Goal: Task Accomplishment & Management: Manage account settings

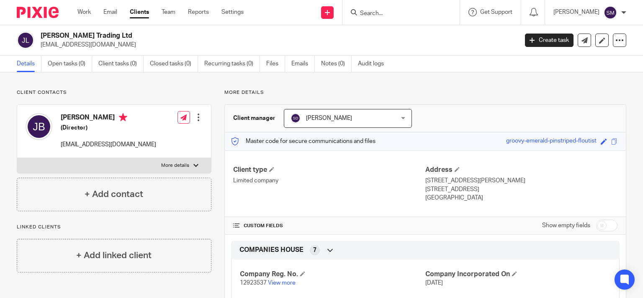
scroll to position [113, 0]
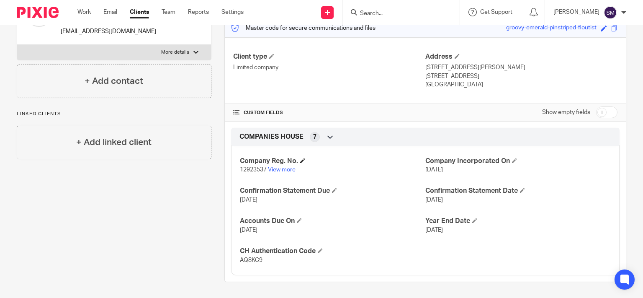
click at [278, 165] on h4 "Company Reg. No." at bounding box center [332, 161] width 185 height 9
click at [278, 169] on link "View more" at bounding box center [282, 170] width 28 height 6
click at [371, 10] on input "Search" at bounding box center [396, 14] width 75 height 8
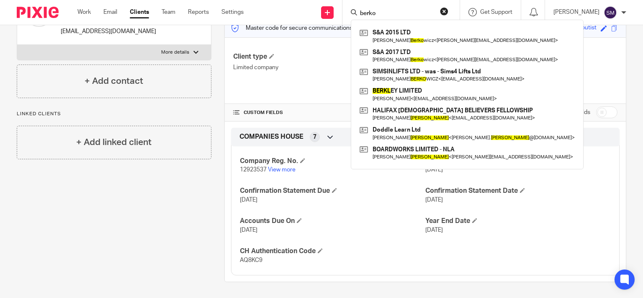
drag, startPoint x: 375, startPoint y: 9, endPoint x: 329, endPoint y: 9, distance: 46.5
click at [359, 10] on input "berko" at bounding box center [396, 14] width 75 height 8
click at [373, 7] on div "berko S&A 2015 LTD Suzannah Berko wicz < abrahamberkowicz@hotmail.com > S&A 201…" at bounding box center [400, 12] width 117 height 25
click at [370, 10] on input "berko" at bounding box center [396, 14] width 75 height 8
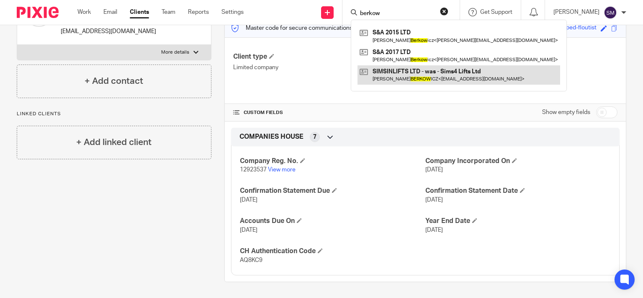
type input "berkow"
click at [405, 77] on link at bounding box center [458, 74] width 203 height 19
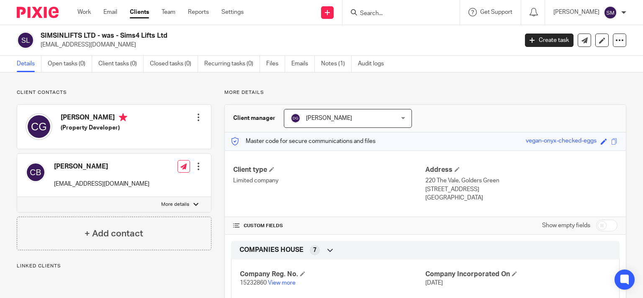
scroll to position [201, 0]
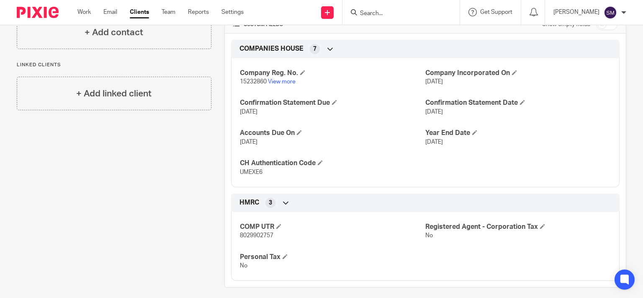
click at [365, 10] on input "Search" at bounding box center [396, 14] width 75 height 8
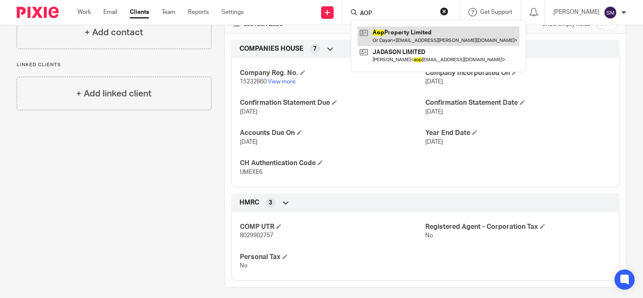
type input "AOP"
click at [383, 39] on link at bounding box center [438, 35] width 162 height 19
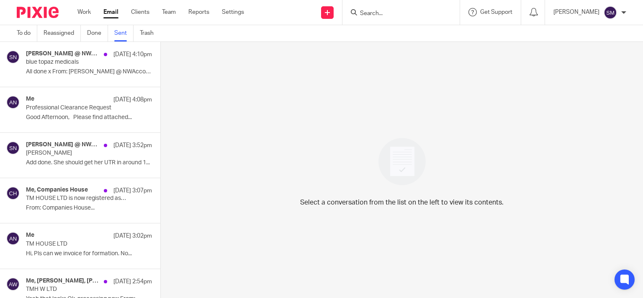
scroll to position [877, 0]
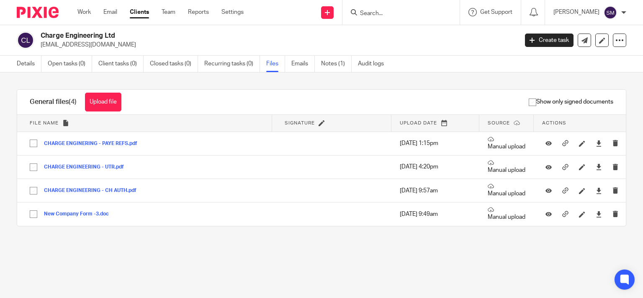
click at [400, 18] on form at bounding box center [403, 12] width 89 height 10
click at [393, 11] on input "Search" at bounding box center [396, 14] width 75 height 8
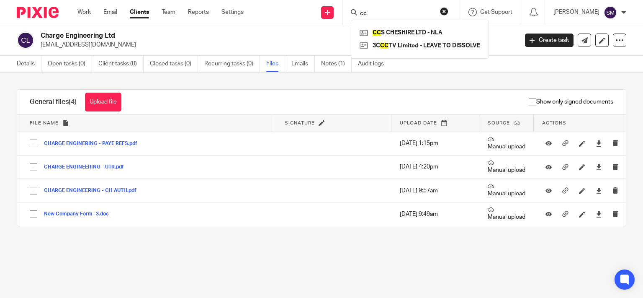
type input "c"
type input "d"
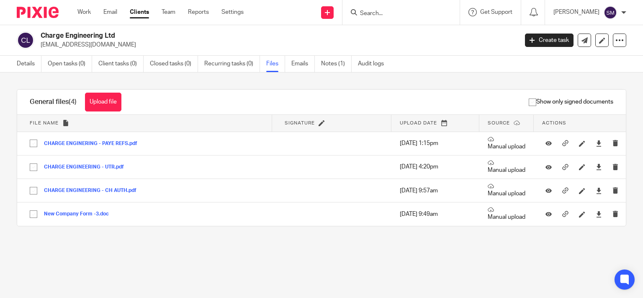
click at [370, 10] on input "Search" at bounding box center [396, 14] width 75 height 8
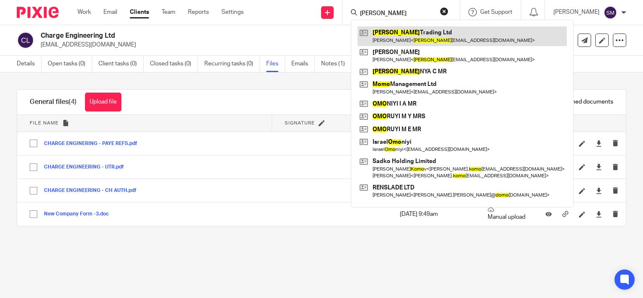
type input "jomo"
click at [407, 40] on link at bounding box center [461, 35] width 209 height 19
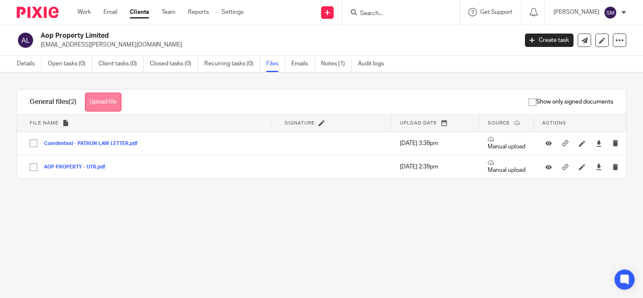
click at [116, 105] on button "Upload file" at bounding box center [103, 101] width 36 height 19
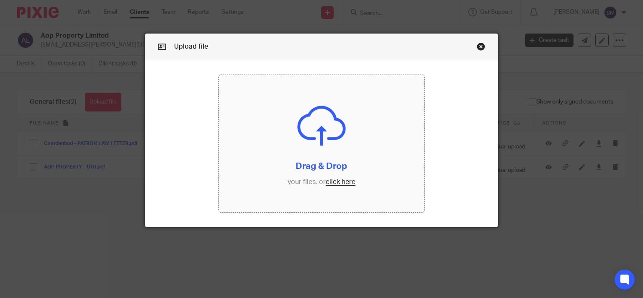
click at [340, 187] on input "file" at bounding box center [321, 143] width 205 height 137
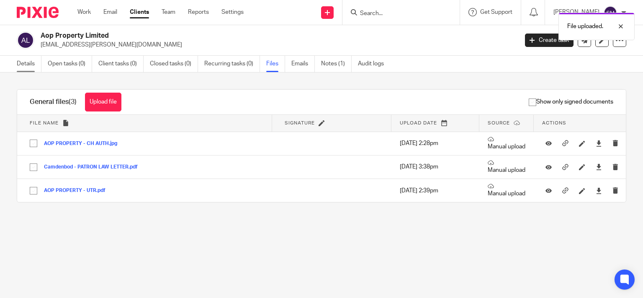
click at [33, 61] on link "Details" at bounding box center [29, 64] width 25 height 16
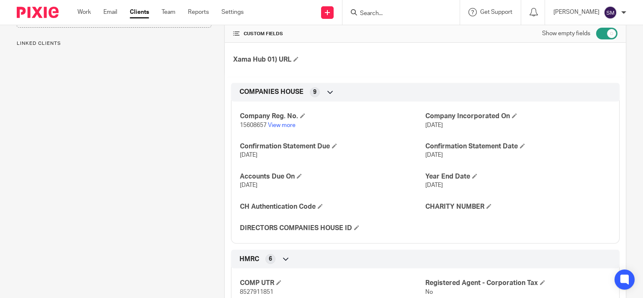
scroll to position [201, 0]
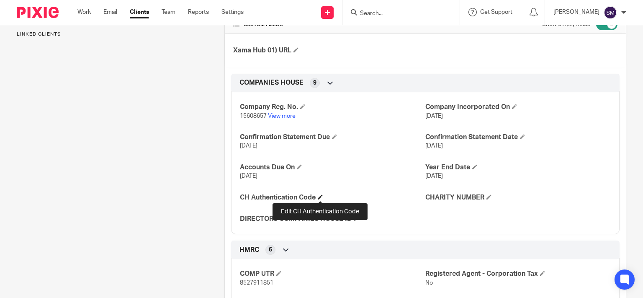
click at [320, 196] on span at bounding box center [320, 196] width 5 height 5
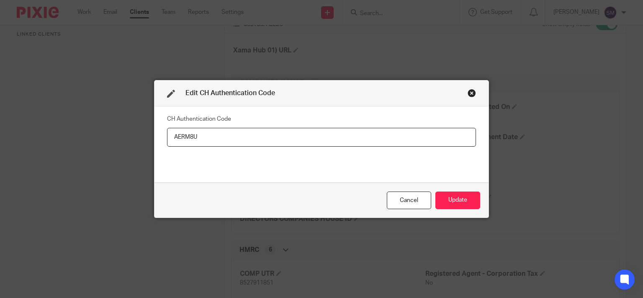
type input "AERM8U"
click at [478, 198] on div "Cancel Update" at bounding box center [321, 199] width 334 height 35
click at [462, 204] on button "Update" at bounding box center [457, 200] width 45 height 18
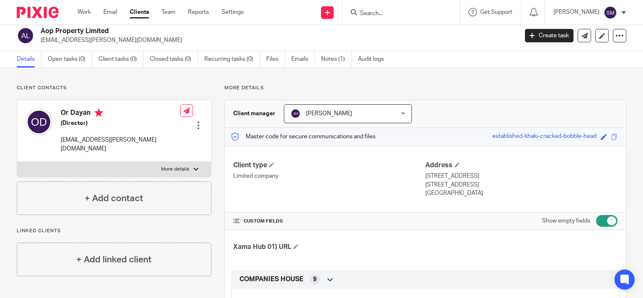
scroll to position [0, 0]
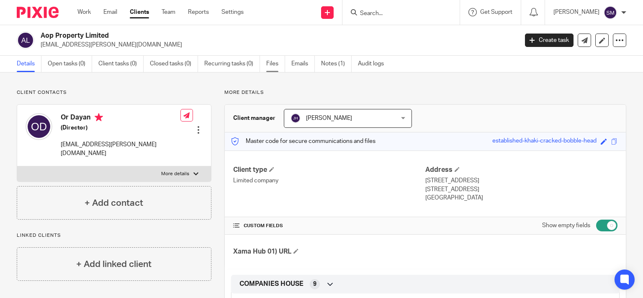
click at [270, 65] on link "Files" at bounding box center [275, 64] width 19 height 16
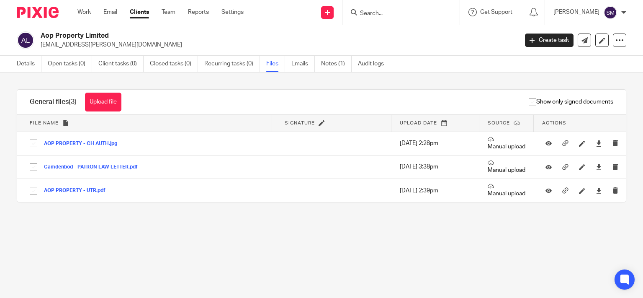
click at [101, 92] on div "General files (3) Upload file Download selected Delete selected" at bounding box center [75, 102] width 117 height 25
drag, startPoint x: 240, startPoint y: 152, endPoint x: 220, endPoint y: 130, distance: 30.2
click at [241, 152] on td "AOP PROPERTY - CH AUTH.jpg AOP PROPERTY - CH AUTH Save" at bounding box center [144, 142] width 255 height 23
click at [372, 10] on input "Search" at bounding box center [396, 14] width 75 height 8
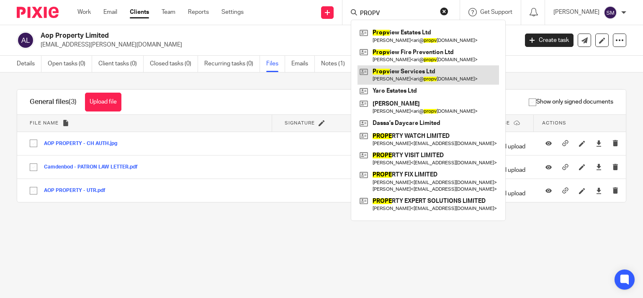
type input "PROPV"
click at [411, 76] on link at bounding box center [427, 74] width 141 height 19
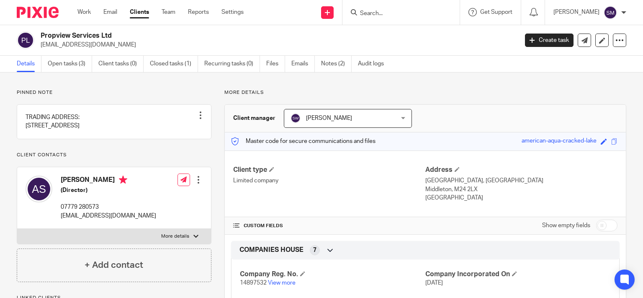
click at [80, 40] on h2 "Propview Services Ltd" at bounding box center [229, 35] width 377 height 9
click at [80, 45] on p "[EMAIL_ADDRESS][DOMAIN_NAME]" at bounding box center [277, 45] width 472 height 8
click at [81, 46] on p "[EMAIL_ADDRESS][DOMAIN_NAME]" at bounding box center [277, 45] width 472 height 8
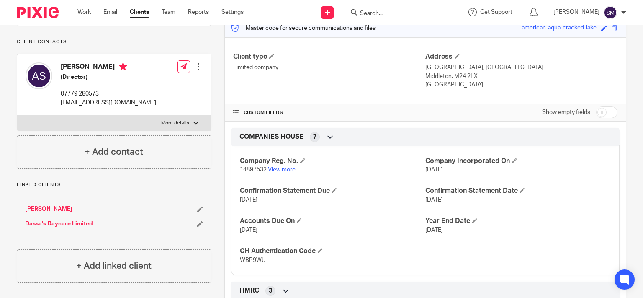
scroll to position [161, 0]
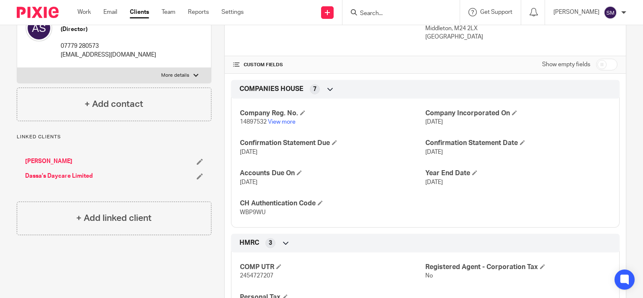
click at [197, 87] on div "[PERSON_NAME] (Director) 07779 280573 [EMAIL_ADDRESS][DOMAIN_NAME] Edit contact…" at bounding box center [114, 47] width 195 height 82
click at [200, 83] on label "More details" at bounding box center [114, 75] width 194 height 15
click at [17, 68] on input "More details" at bounding box center [17, 67] width 0 height 0
checkbox input "true"
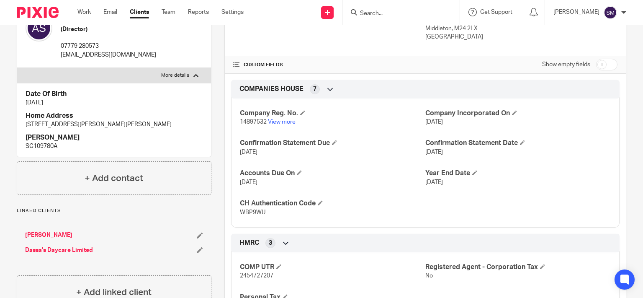
scroll to position [281, 0]
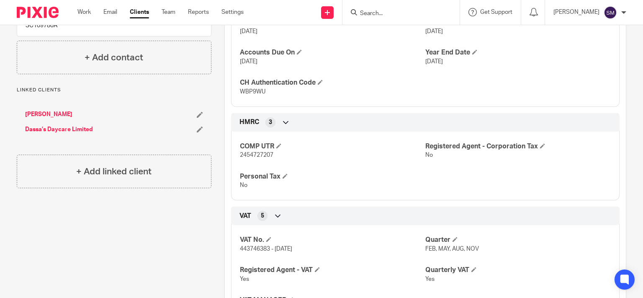
click at [76, 134] on link "Dassa’s Daycare Limited" at bounding box center [59, 129] width 68 height 8
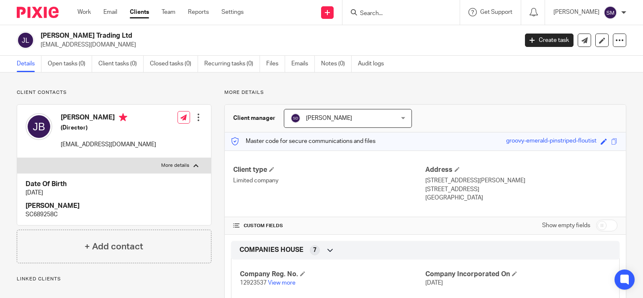
click at [172, 168] on p "More details" at bounding box center [175, 165] width 28 height 7
click at [17, 158] on input "More details" at bounding box center [17, 157] width 0 height 0
checkbox input "false"
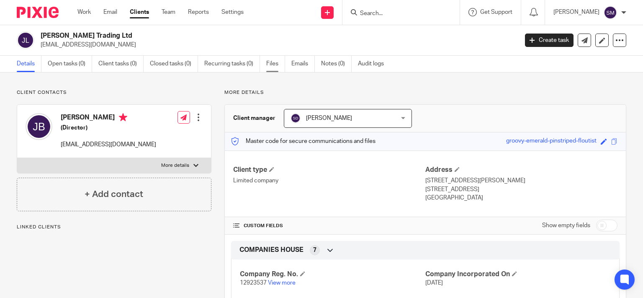
click at [267, 59] on link "Files" at bounding box center [275, 64] width 19 height 16
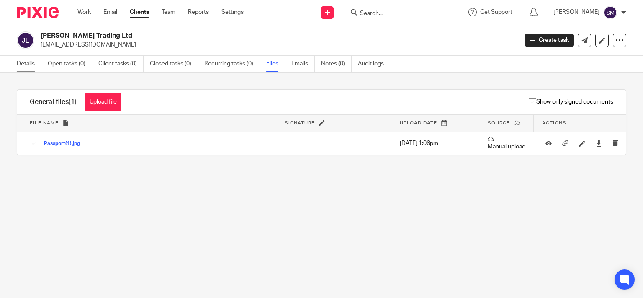
click at [33, 62] on link "Details" at bounding box center [29, 64] width 25 height 16
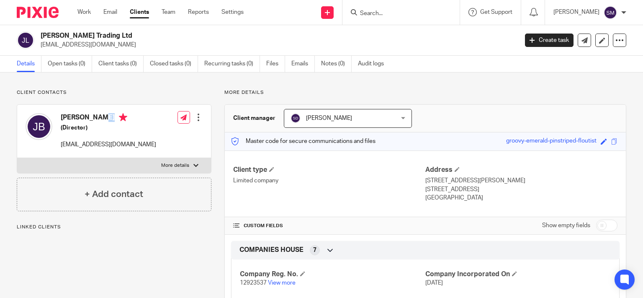
drag, startPoint x: 119, startPoint y: 118, endPoint x: 62, endPoint y: 115, distance: 57.4
click at [58, 116] on div "[PERSON_NAME] (Director) [EMAIL_ADDRESS][DOMAIN_NAME]" at bounding box center [91, 131] width 131 height 44
copy h4 "[PERSON_NAME]"
click at [601, 223] on input "checkbox" at bounding box center [606, 225] width 21 height 12
checkbox input "true"
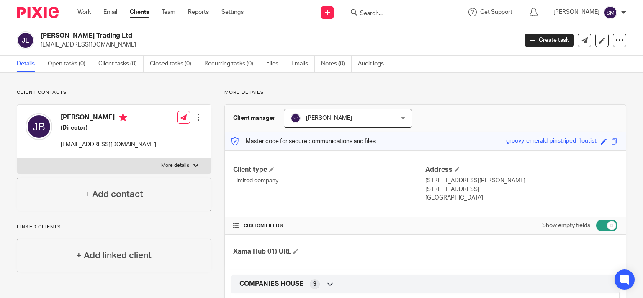
click at [195, 121] on div at bounding box center [198, 117] width 8 height 8
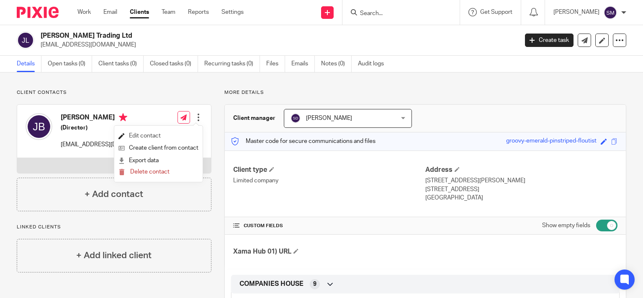
click at [147, 131] on link "Edit contact" at bounding box center [158, 136] width 80 height 12
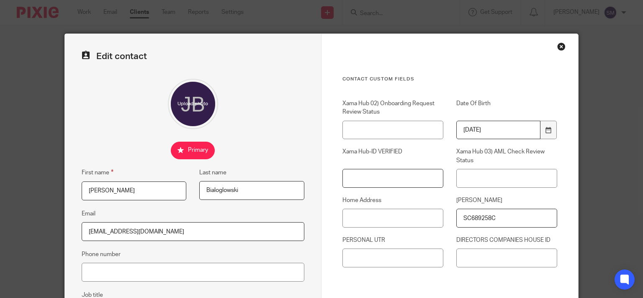
click at [383, 178] on input "Xama Hub-ID VERIFIED" at bounding box center [392, 178] width 101 height 19
click at [374, 213] on input "Home Address" at bounding box center [392, 217] width 101 height 19
click at [360, 164] on label "Xama Hub-ID VERIFIED" at bounding box center [392, 155] width 101 height 17
click at [360, 169] on input "Xama Hub-ID VERIFIED" at bounding box center [392, 178] width 101 height 19
click at [359, 172] on input "Xama Hub-ID VERIFIED" at bounding box center [392, 178] width 101 height 19
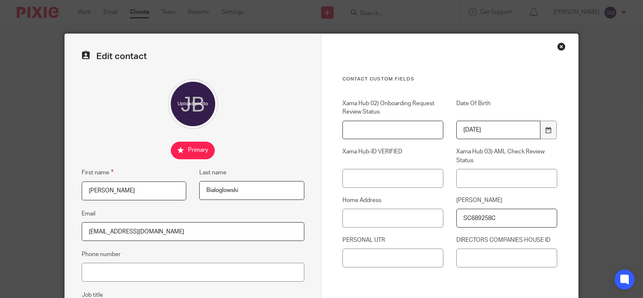
click at [354, 130] on input "Xama Hub 02) Onboarding Request Review Status" at bounding box center [392, 130] width 101 height 19
click at [558, 46] on div "Close this dialog window" at bounding box center [561, 46] width 8 height 8
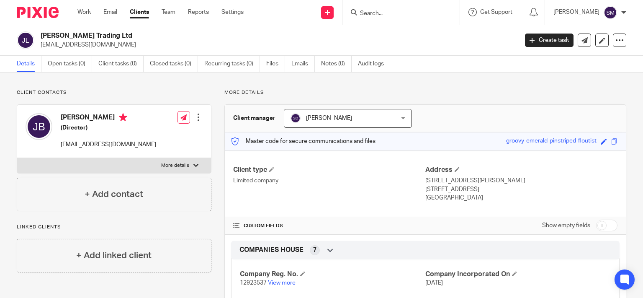
click at [369, 10] on input "Search" at bounding box center [396, 14] width 75 height 8
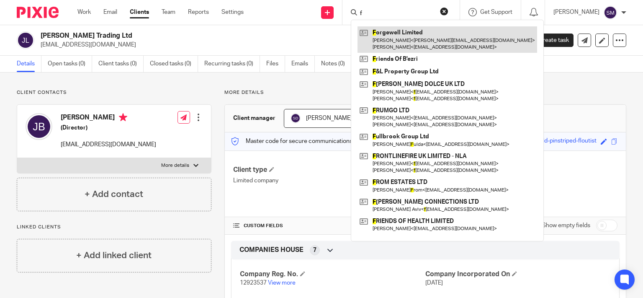
type input "f"
click at [369, 31] on link at bounding box center [447, 39] width 180 height 26
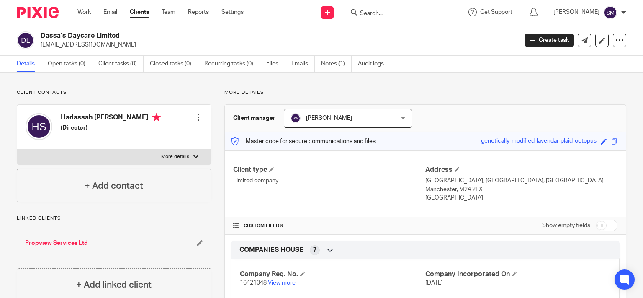
click at [139, 10] on link "Clients" at bounding box center [139, 12] width 19 height 8
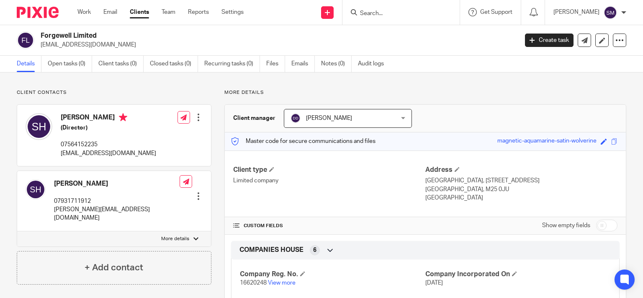
scroll to position [26, 0]
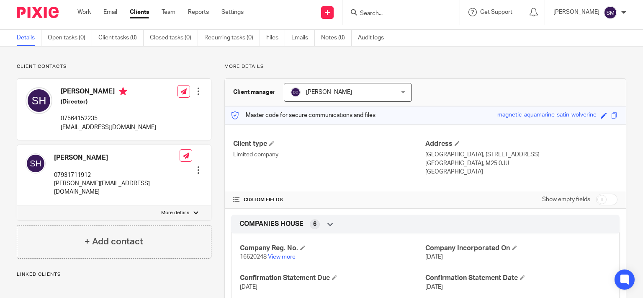
click at [184, 209] on p "More details" at bounding box center [175, 212] width 28 height 7
click at [17, 205] on input "More details" at bounding box center [17, 205] width 0 height 0
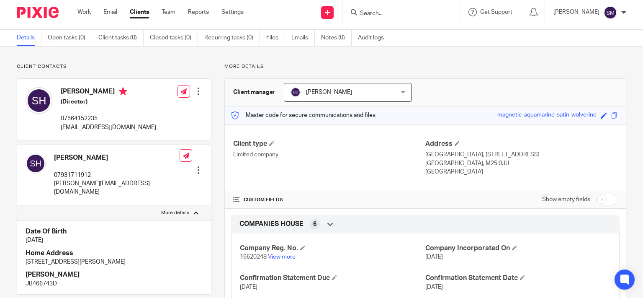
drag, startPoint x: 184, startPoint y: 206, endPoint x: 192, endPoint y: 175, distance: 32.5
click at [184, 209] on p "More details" at bounding box center [175, 212] width 28 height 7
click at [17, 205] on input "More details" at bounding box center [17, 205] width 0 height 0
checkbox input "false"
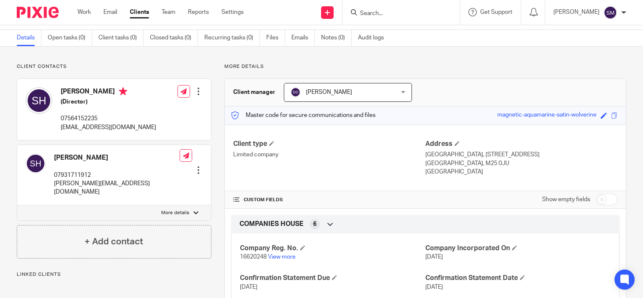
click at [384, 5] on div at bounding box center [400, 12] width 117 height 25
click at [383, 10] on input "Search" at bounding box center [396, 14] width 75 height 8
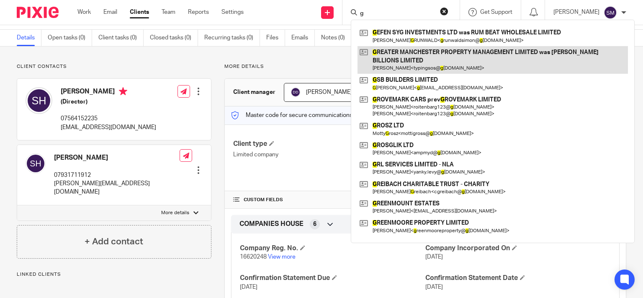
type input "g"
click at [402, 62] on link at bounding box center [492, 60] width 270 height 28
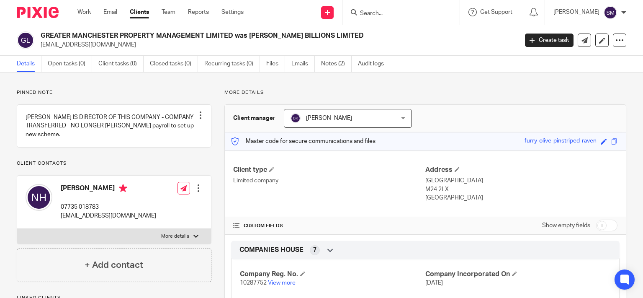
click at [120, 244] on label "More details" at bounding box center [114, 236] width 194 height 15
click at [17, 229] on input "More details" at bounding box center [17, 228] width 0 height 0
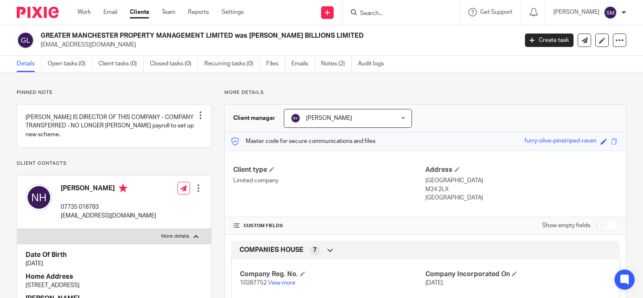
click at [120, 244] on label "More details" at bounding box center [114, 236] width 194 height 15
click at [17, 229] on input "More details" at bounding box center [17, 228] width 0 height 0
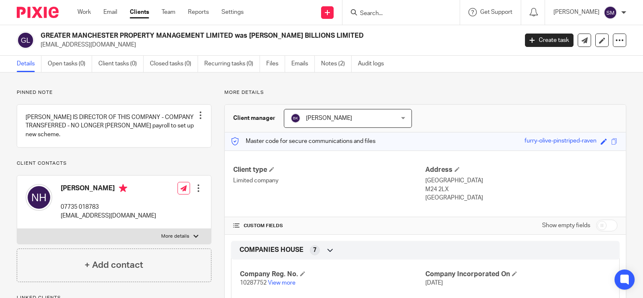
click at [120, 244] on label "More details" at bounding box center [114, 236] width 194 height 15
click at [17, 229] on input "More details" at bounding box center [17, 228] width 0 height 0
checkbox input "true"
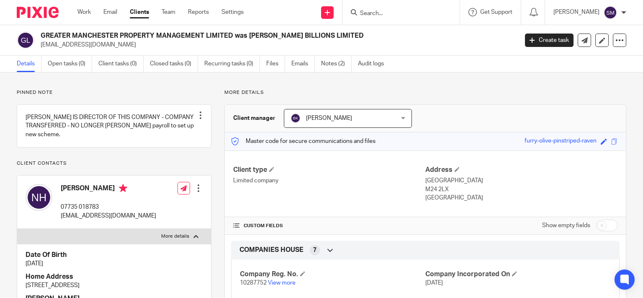
click at [371, 13] on input "Search" at bounding box center [396, 14] width 75 height 8
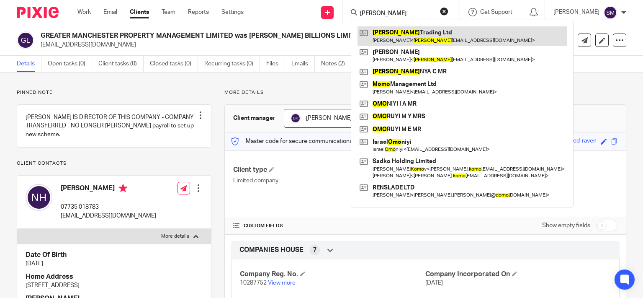
type input "jomo"
click at [396, 32] on link at bounding box center [461, 35] width 209 height 19
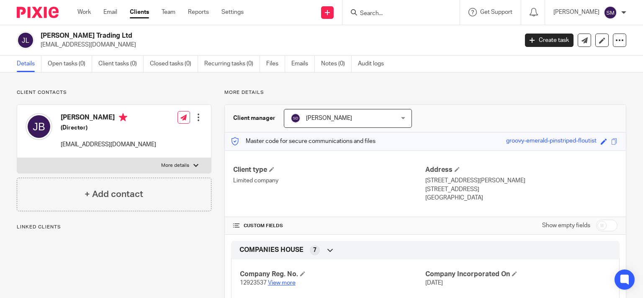
click at [277, 282] on link "View more" at bounding box center [282, 283] width 28 height 6
click at [43, 98] on div "Client contacts Joel Bialoglowski (Director) jomo041104@gmail.com Edit contact …" at bounding box center [114, 150] width 195 height 122
drag, startPoint x: 117, startPoint y: 119, endPoint x: 45, endPoint y: 124, distance: 71.7
click at [45, 124] on div "Joel Bialoglowski (Director) jomo041104@gmail.com" at bounding box center [91, 131] width 131 height 44
copy div "Joel Bialoglowski"
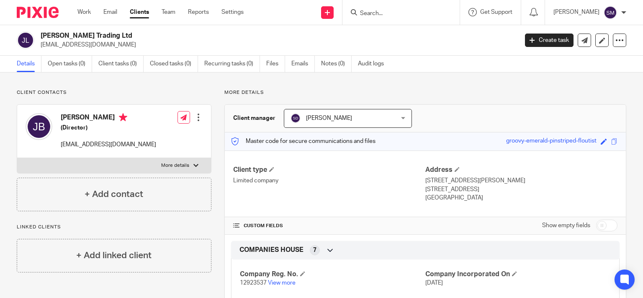
copy div "Joel Bialoglowski"
click at [197, 117] on div at bounding box center [198, 117] width 8 height 8
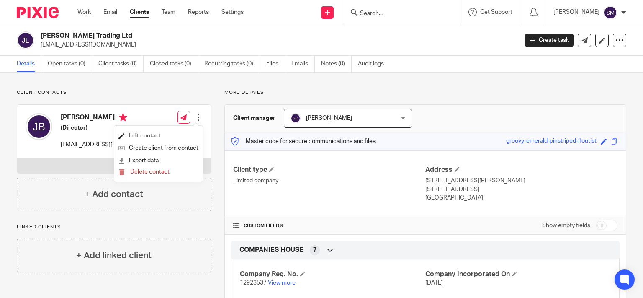
click at [157, 136] on link "Edit contact" at bounding box center [158, 136] width 80 height 12
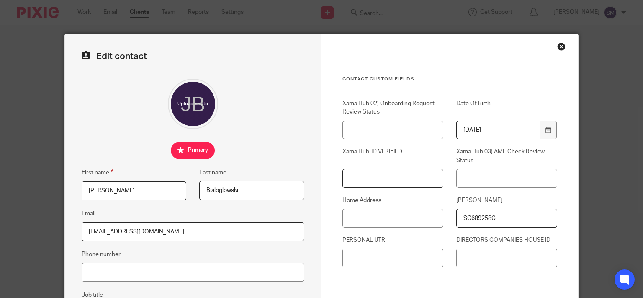
click at [365, 182] on input "Xama Hub-ID VERIFIED" at bounding box center [392, 178] width 101 height 19
paste input "[URL][DOMAIN_NAME]"
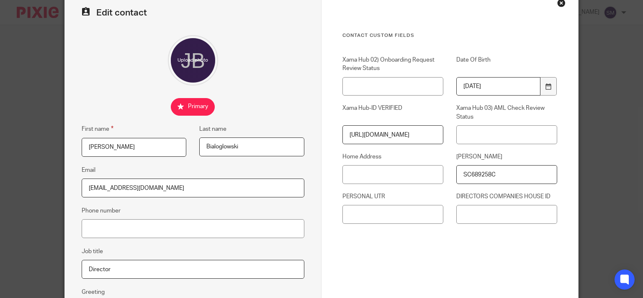
scroll to position [174, 0]
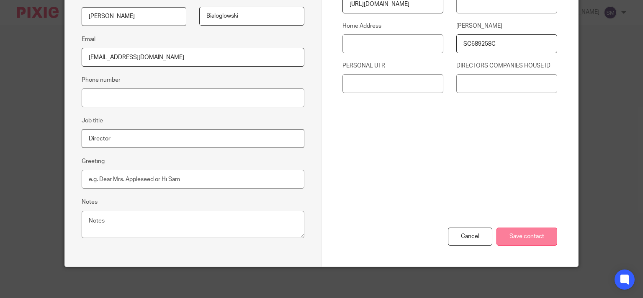
type input "[URL][DOMAIN_NAME]"
click at [514, 242] on input "Save contact" at bounding box center [526, 236] width 61 height 18
click at [520, 236] on input "Save contact" at bounding box center [526, 236] width 61 height 18
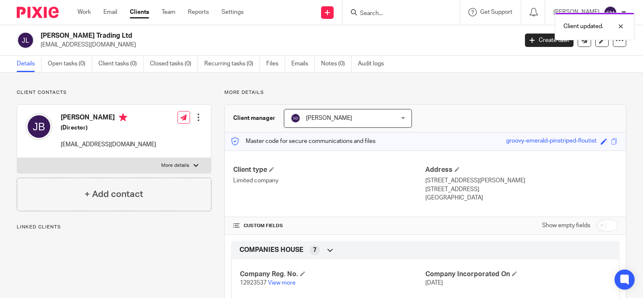
click at [605, 223] on input "checkbox" at bounding box center [606, 225] width 21 height 12
checkbox input "true"
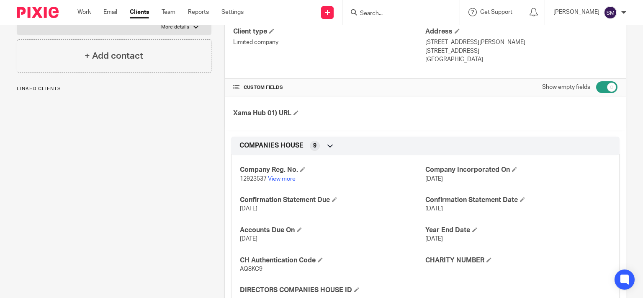
scroll to position [80, 0]
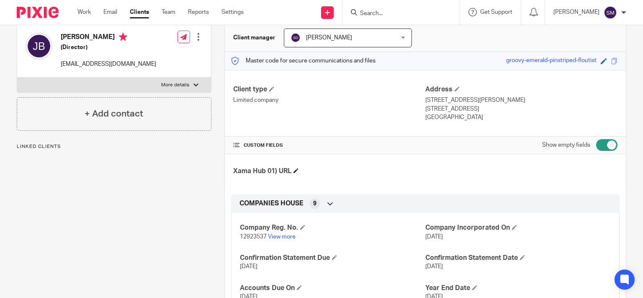
click at [292, 167] on h4 "Xama Hub 01) URL" at bounding box center [329, 171] width 192 height 9
click at [295, 171] on span at bounding box center [295, 170] width 5 height 5
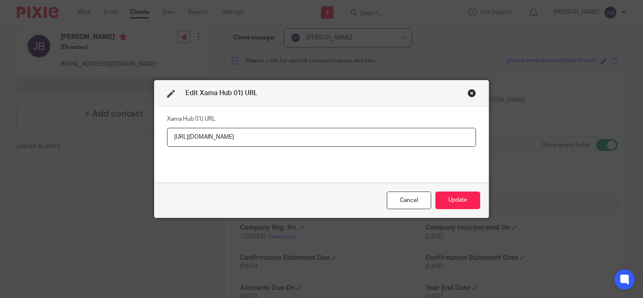
scroll to position [0, 121]
click at [464, 200] on button "Update" at bounding box center [457, 200] width 45 height 18
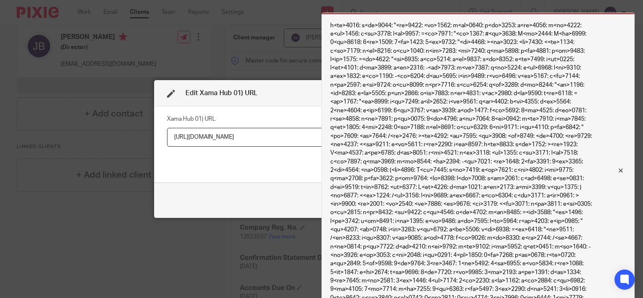
scroll to position [444, 0]
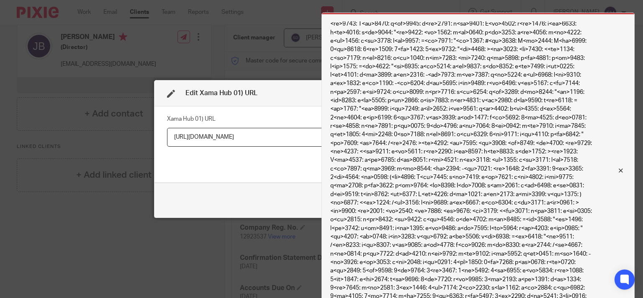
click at [621, 166] on div at bounding box center [614, 170] width 23 height 10
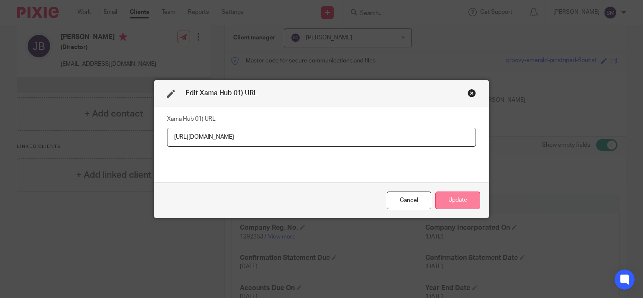
click at [454, 203] on button "Update" at bounding box center [457, 200] width 45 height 18
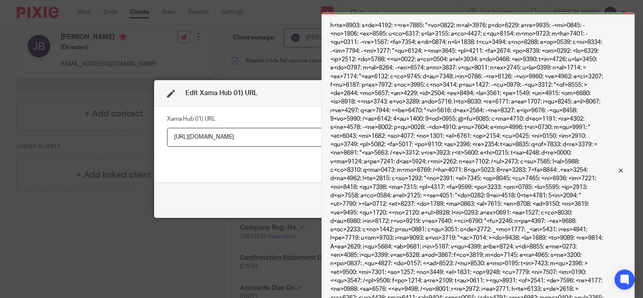
scroll to position [991, 0]
click at [620, 170] on div at bounding box center [614, 170] width 23 height 10
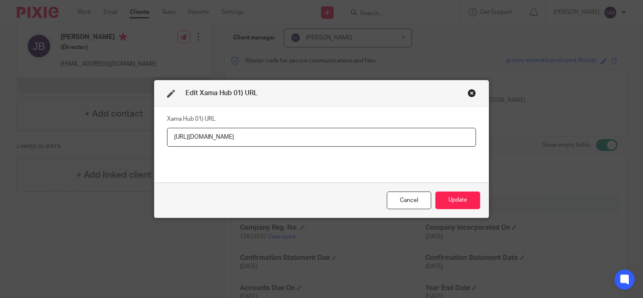
click at [424, 135] on input "[URL][DOMAIN_NAME]" at bounding box center [321, 137] width 309 height 19
drag, startPoint x: 467, startPoint y: 135, endPoint x: 7, endPoint y: 103, distance: 461.1
click at [16, 135] on div "Edit Xama Hub 01) URL Xama Hub 01) URL [URL][DOMAIN_NAME] Cancel Update" at bounding box center [321, 149] width 643 height 298
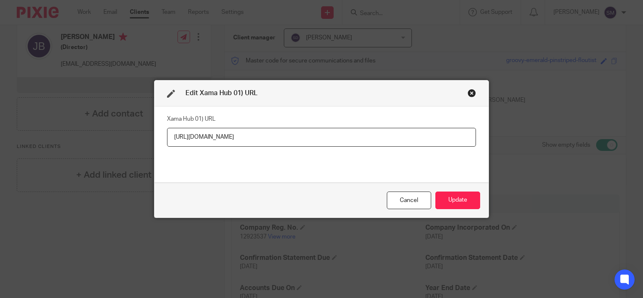
type input "[URL][DOMAIN_NAME]"
drag, startPoint x: 298, startPoint y: 135, endPoint x: 23, endPoint y: 108, distance: 277.1
click at [167, 128] on input "[URL][DOMAIN_NAME]" at bounding box center [321, 137] width 309 height 19
paste input "[URL][DOMAIN_NAME]"
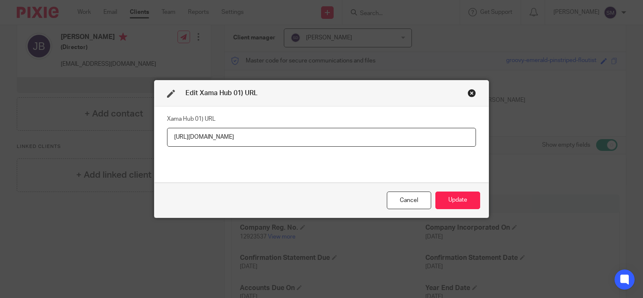
scroll to position [0, 121]
type input "[URL][DOMAIN_NAME]"
click at [448, 202] on button "Update" at bounding box center [457, 200] width 45 height 18
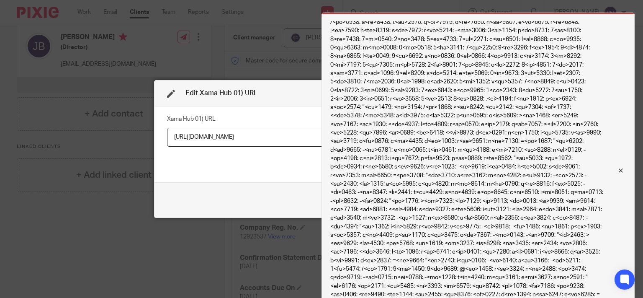
scroll to position [991, 0]
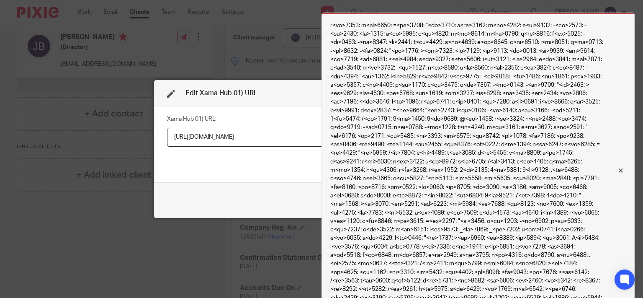
click at [623, 170] on div at bounding box center [614, 170] width 23 height 10
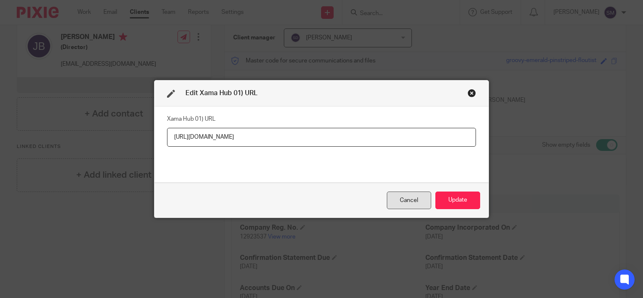
click at [409, 202] on div "Cancel" at bounding box center [409, 200] width 44 height 18
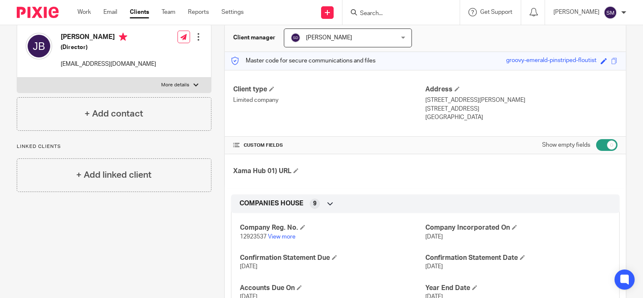
click at [163, 86] on p "More details" at bounding box center [175, 85] width 28 height 7
click at [17, 77] on input "More details" at bounding box center [17, 77] width 0 height 0
checkbox input "true"
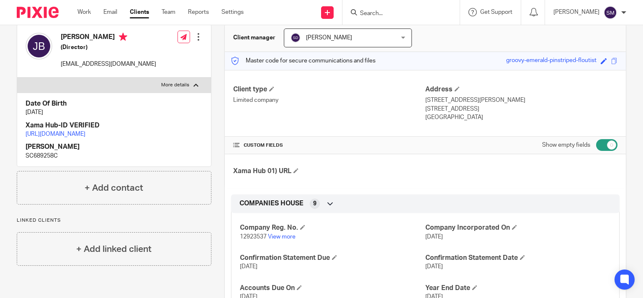
click at [85, 137] on link "https://platform.xamatech.com/portal/hub/clients/38f6e4d0-7c39-11f0-a2c1-8f30ee…" at bounding box center [56, 134] width 60 height 6
drag, startPoint x: 200, startPoint y: 148, endPoint x: 33, endPoint y: 135, distance: 168.3
click at [17, 135] on div "Date Of Birth 4 Nov 1976 Xama Hub-ID VERIFIED https://platform.xamatech.com/por…" at bounding box center [114, 129] width 194 height 74
copy link "https://platform.xamatech.com/portal/hub/clients/38f6e4d0-7c39-11f0-a2c1-8f30ee…"
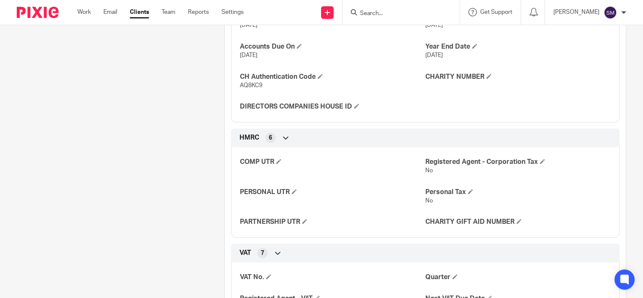
scroll to position [121, 0]
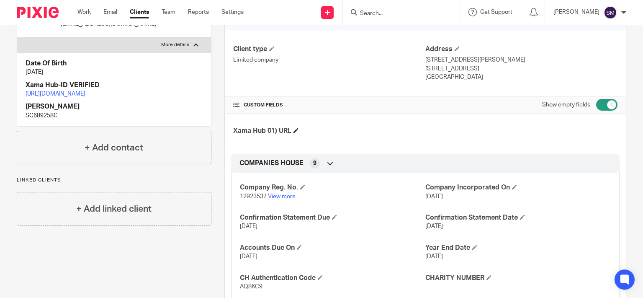
click at [295, 133] on h4 "Xama Hub 01) URL" at bounding box center [329, 130] width 192 height 9
click at [295, 132] on span at bounding box center [295, 130] width 5 height 5
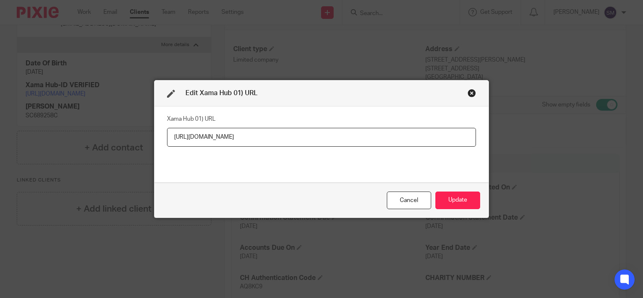
scroll to position [0, 121]
type input "https://platform.xamatech.com/portal/hub/clients/38f6e4d0-7c39-11f0-a2c1-8f30ee…"
click at [479, 201] on div "Cancel Update" at bounding box center [321, 199] width 334 height 35
click at [465, 201] on button "Update" at bounding box center [457, 200] width 45 height 18
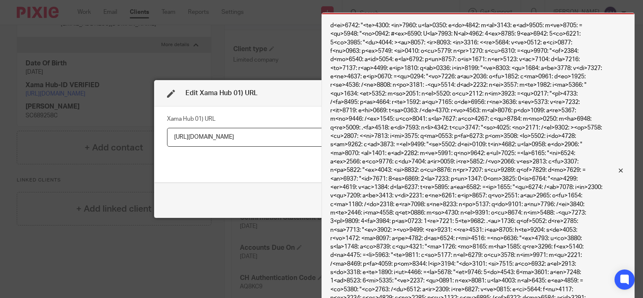
click at [620, 174] on div at bounding box center [614, 170] width 23 height 10
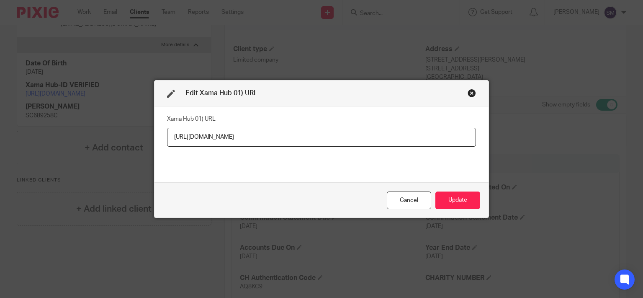
click at [620, 171] on div "Can't save the client:" at bounding box center [634, 170] width 313 height 315
click at [470, 93] on div "Close this dialog window" at bounding box center [471, 93] width 8 height 8
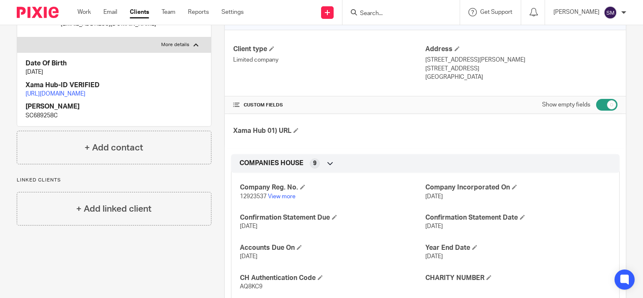
scroll to position [0, 0]
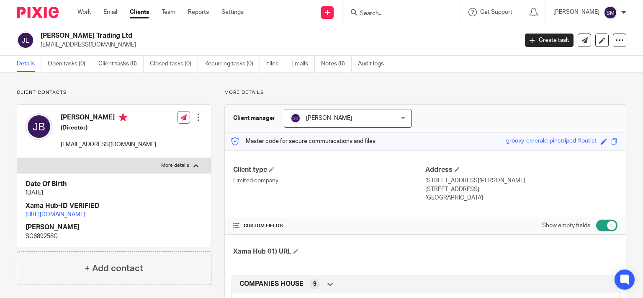
click at [151, 39] on h2 "[PERSON_NAME] Trading Ltd" at bounding box center [229, 35] width 377 height 9
click at [331, 67] on link "Notes (0)" at bounding box center [336, 64] width 31 height 16
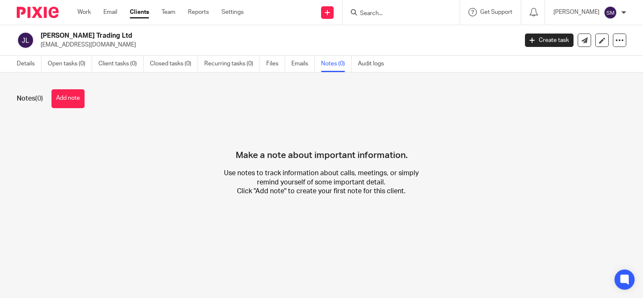
click at [68, 96] on button "Add note" at bounding box center [67, 98] width 33 height 19
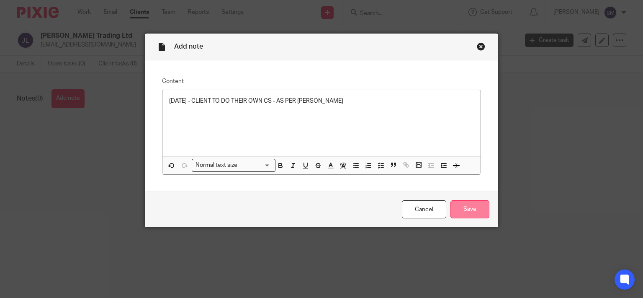
drag, startPoint x: 466, startPoint y: 217, endPoint x: 472, endPoint y: 213, distance: 7.1
click at [467, 217] on input "Save" at bounding box center [469, 209] width 39 height 18
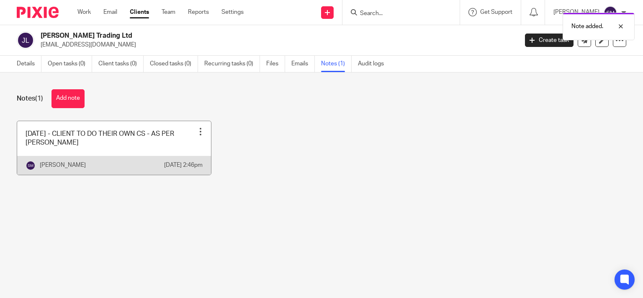
click at [196, 129] on div at bounding box center [200, 131] width 8 height 8
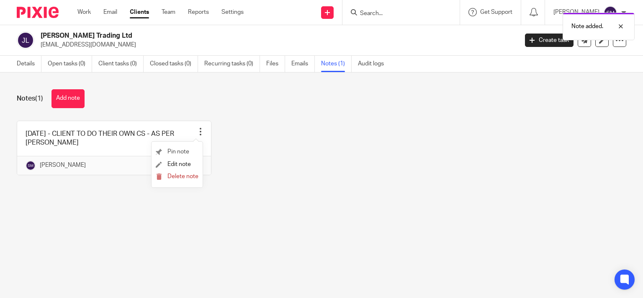
click at [189, 148] on li "Pin note" at bounding box center [177, 152] width 43 height 13
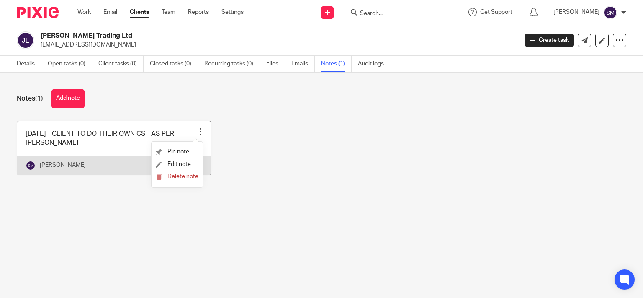
click at [118, 145] on link at bounding box center [114, 148] width 194 height 54
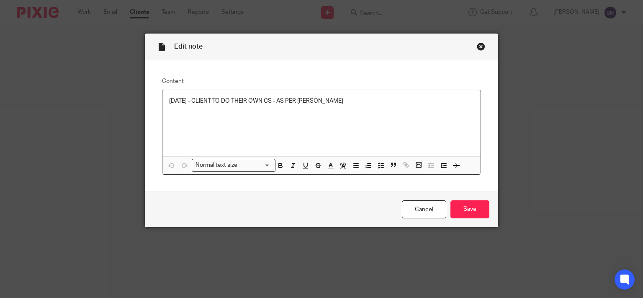
click at [241, 100] on p "[DATE] - CLIENT TO DO THEIR OWN CS - AS PER [PERSON_NAME]" at bounding box center [321, 101] width 305 height 8
click at [456, 206] on input "Save" at bounding box center [469, 209] width 39 height 18
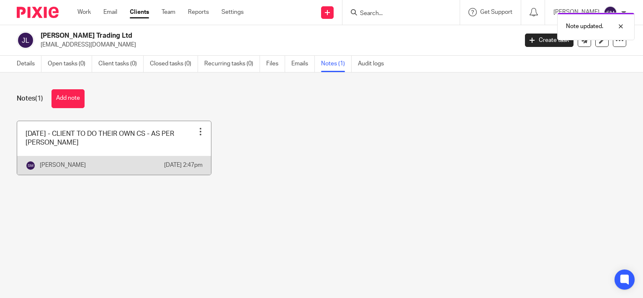
click at [197, 131] on div at bounding box center [200, 131] width 8 height 8
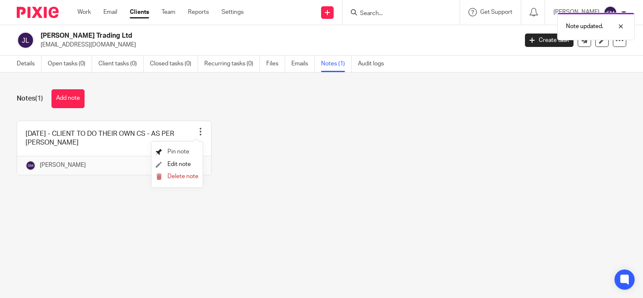
click at [174, 150] on span "Pin note" at bounding box center [178, 152] width 22 height 6
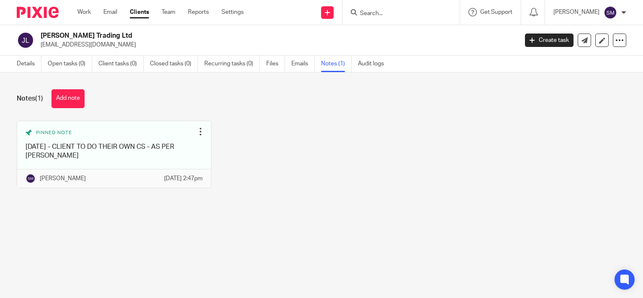
click at [372, 10] on input "Search" at bounding box center [396, 14] width 75 height 8
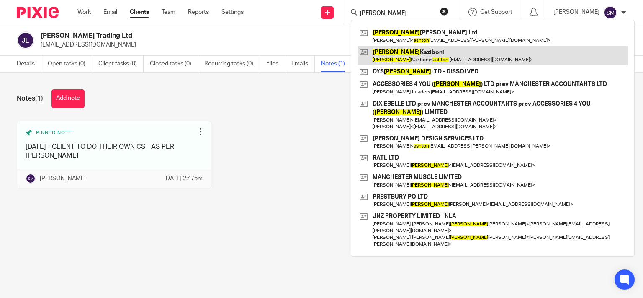
type input "[PERSON_NAME]"
click at [393, 58] on link at bounding box center [492, 55] width 270 height 19
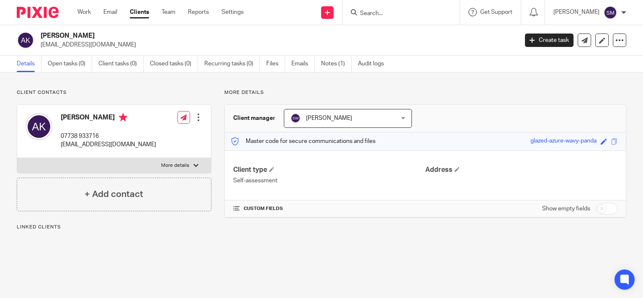
click at [178, 167] on p "More details" at bounding box center [175, 165] width 28 height 7
click at [17, 158] on input "More details" at bounding box center [17, 157] width 0 height 0
checkbox input "true"
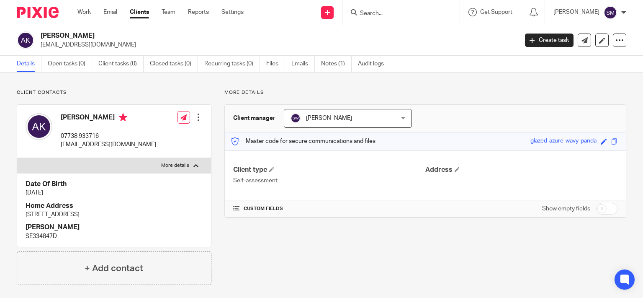
drag, startPoint x: 102, startPoint y: 38, endPoint x: 40, endPoint y: 37, distance: 62.4
click at [41, 37] on h2 "[PERSON_NAME]" at bounding box center [229, 35] width 377 height 9
copy h2 "[PERSON_NAME]"
click at [198, 115] on div at bounding box center [198, 117] width 8 height 8
click at [163, 136] on link "Edit contact" at bounding box center [158, 136] width 80 height 12
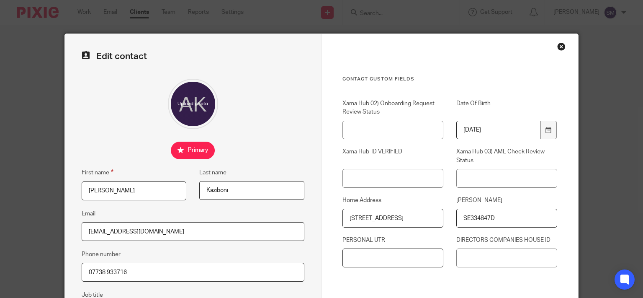
click at [387, 256] on input "PERSONAL UTR" at bounding box center [392, 257] width 101 height 19
click at [370, 260] on input "2856896039" at bounding box center [392, 257] width 101 height 19
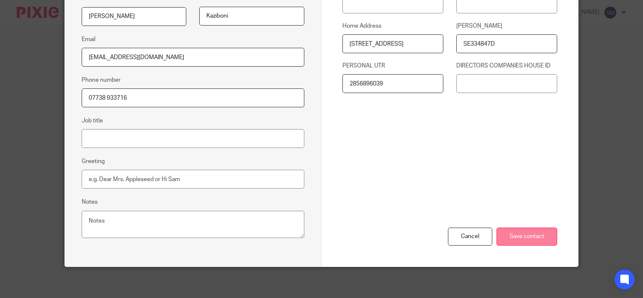
type input "2856896039"
click at [529, 237] on input "Save contact" at bounding box center [526, 236] width 61 height 18
click at [529, 236] on input "Save contact" at bounding box center [526, 236] width 61 height 18
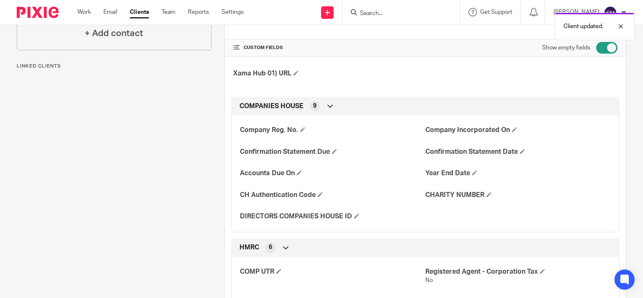
scroll to position [241, 0]
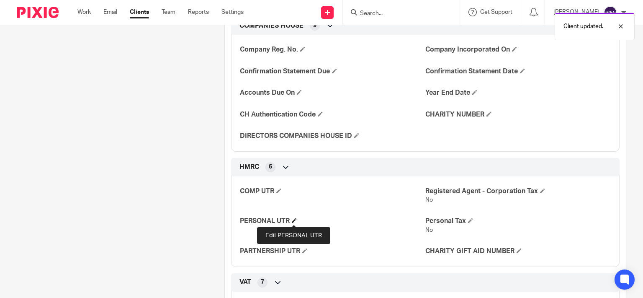
click at [296, 220] on span at bounding box center [294, 220] width 5 height 5
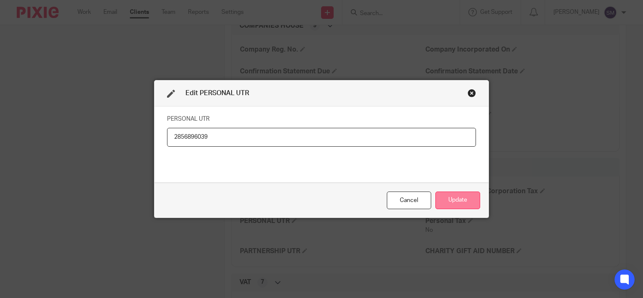
type input "2856896039"
click at [453, 196] on button "Update" at bounding box center [457, 200] width 45 height 18
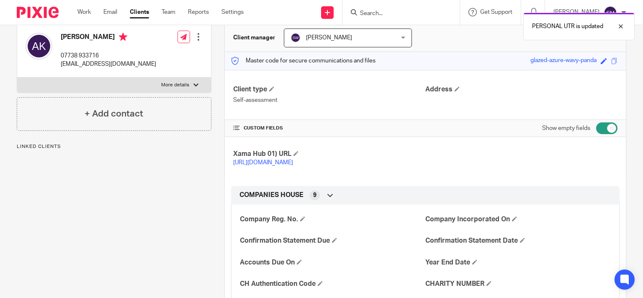
scroll to position [0, 0]
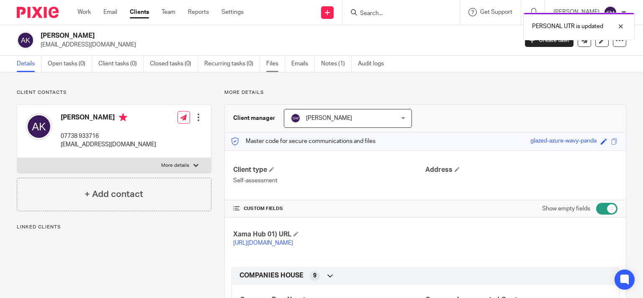
click at [277, 66] on link "Files" at bounding box center [275, 64] width 19 height 16
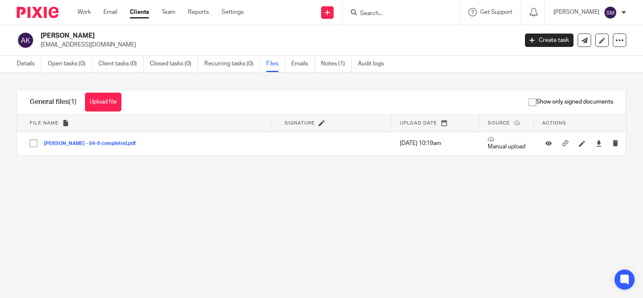
click at [107, 91] on div "General files (1) Upload file Download selected Delete selected" at bounding box center [75, 102] width 117 height 25
click at [105, 99] on button "Upload file" at bounding box center [103, 101] width 36 height 19
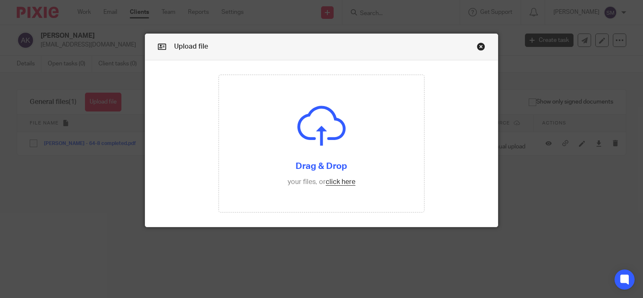
click at [441, 226] on form "Drag & Drop your files, or click here Files uploading..." at bounding box center [321, 143] width 353 height 167
click at [306, 166] on input "file" at bounding box center [321, 143] width 205 height 137
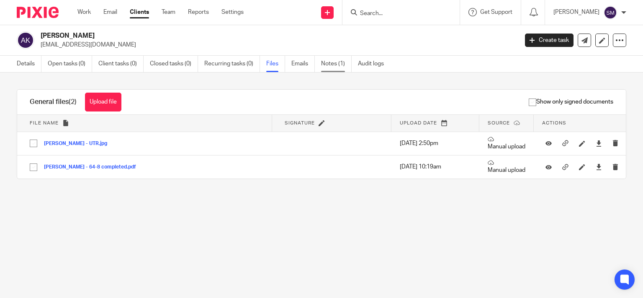
click at [326, 67] on link "Notes (1)" at bounding box center [336, 64] width 31 height 16
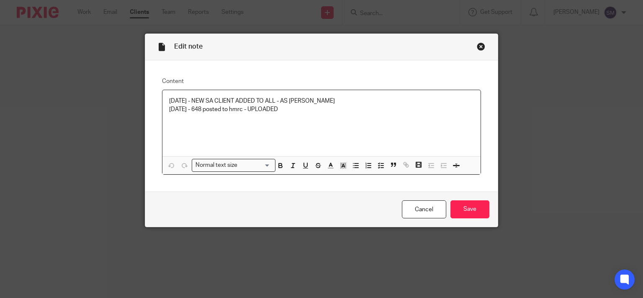
click at [299, 106] on p "[DATE] - 648 posted to hmrc - UPLOADED" at bounding box center [321, 109] width 305 height 8
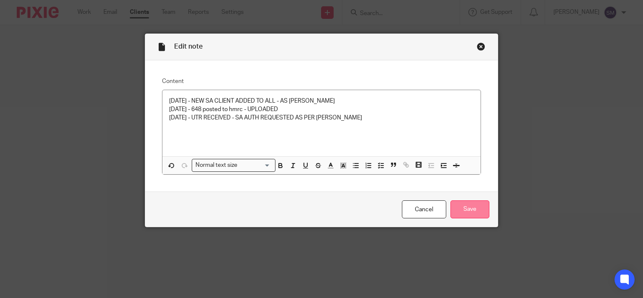
click at [480, 210] on input "Save" at bounding box center [469, 209] width 39 height 18
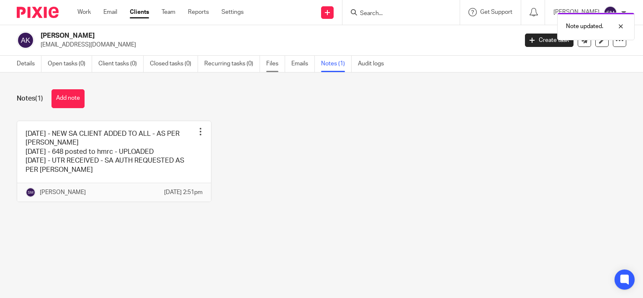
click at [278, 64] on link "Files" at bounding box center [275, 64] width 19 height 16
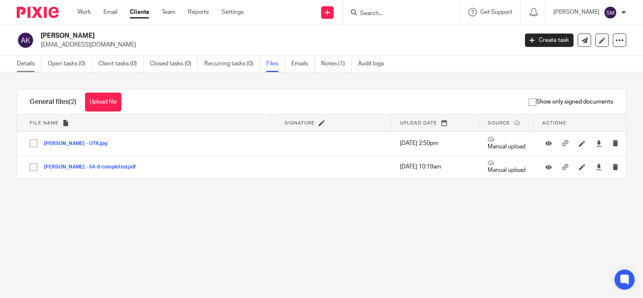
click at [20, 59] on link "Details" at bounding box center [29, 64] width 25 height 16
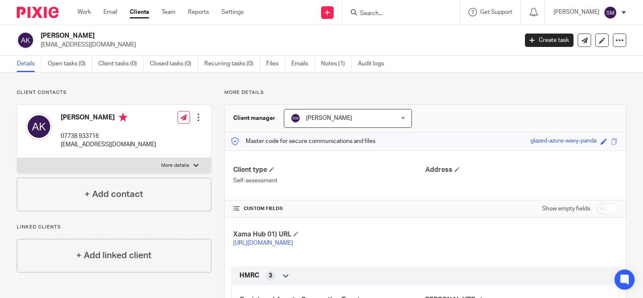
click at [425, 16] on form at bounding box center [403, 12] width 89 height 10
click at [422, 11] on input "Search" at bounding box center [396, 14] width 75 height 8
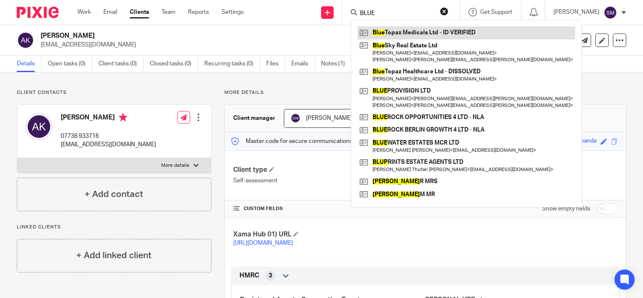
type input "BLUE"
click at [433, 31] on link at bounding box center [466, 32] width 218 height 13
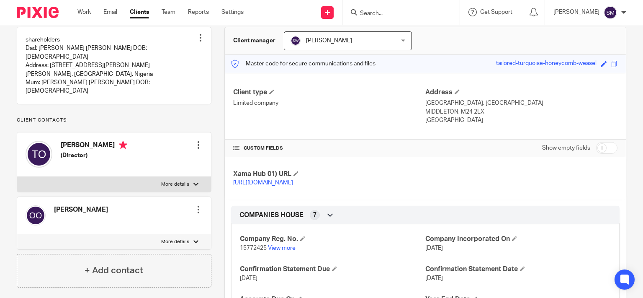
scroll to position [161, 0]
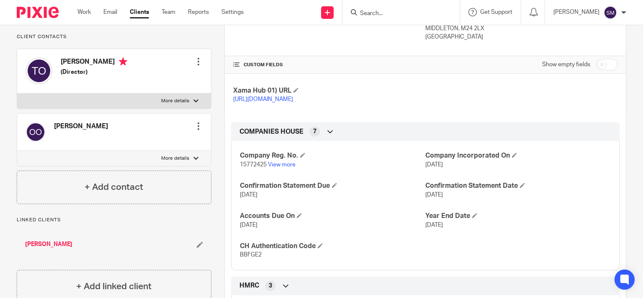
click at [188, 93] on label "More details" at bounding box center [114, 100] width 194 height 15
click at [17, 93] on input "More details" at bounding box center [17, 93] width 0 height 0
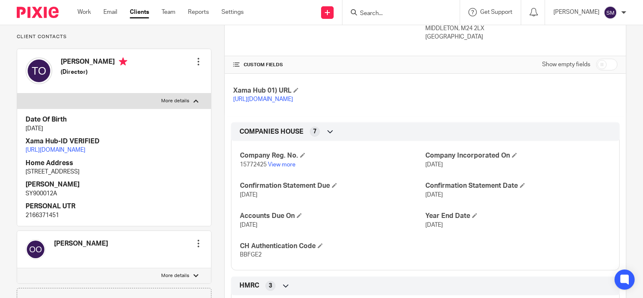
click at [188, 93] on label "More details" at bounding box center [114, 100] width 194 height 15
click at [17, 93] on input "More details" at bounding box center [17, 93] width 0 height 0
checkbox input "false"
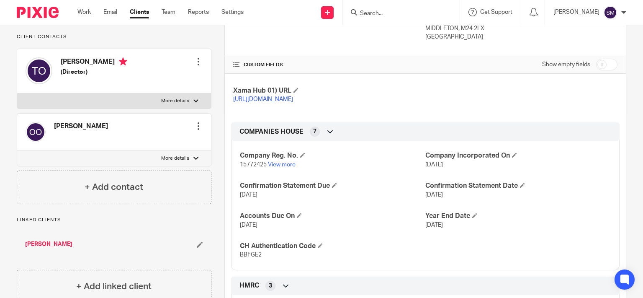
click at [195, 122] on div at bounding box center [198, 126] width 8 height 8
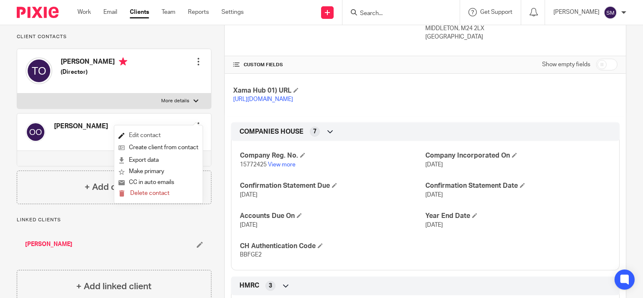
click at [146, 133] on link "Edit contact" at bounding box center [158, 135] width 80 height 12
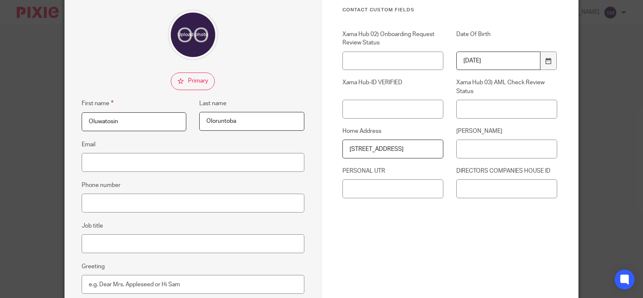
scroll to position [80, 0]
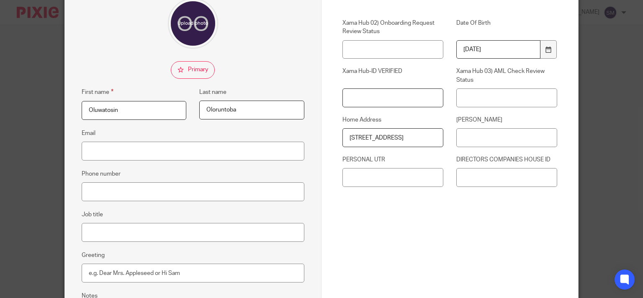
click at [369, 94] on input "Xama Hub-ID VERIFIED" at bounding box center [392, 97] width 101 height 19
paste input "[URL][DOMAIN_NAME]"
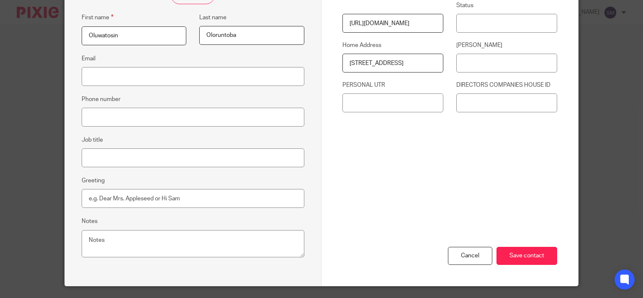
scroll to position [174, 0]
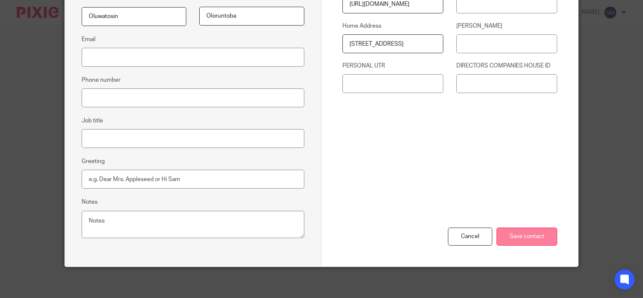
type input "https://platform.xamatech.com/portal/hub/clients/c9f0aa90-7868-11f0-a2c1-8f30ee…"
click at [514, 232] on input "Save contact" at bounding box center [526, 236] width 61 height 18
click at [520, 235] on input "Save contact" at bounding box center [526, 236] width 61 height 18
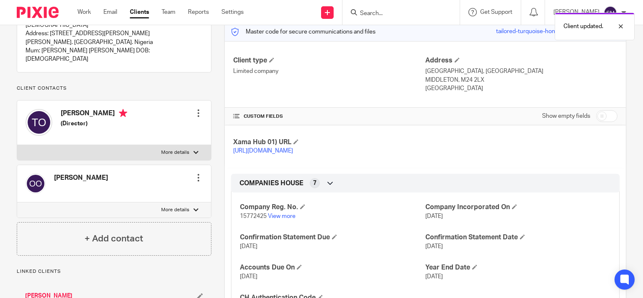
scroll to position [121, 0]
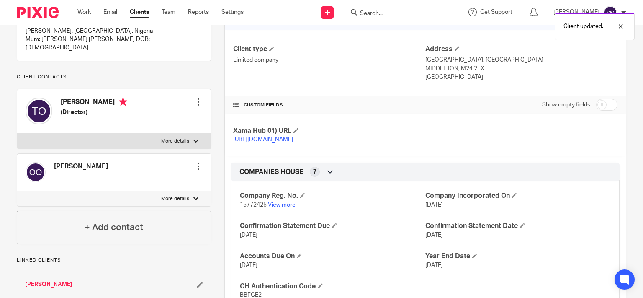
click at [193, 196] on div at bounding box center [195, 198] width 5 height 5
click at [17, 190] on input "More details" at bounding box center [17, 190] width 0 height 0
checkbox input "true"
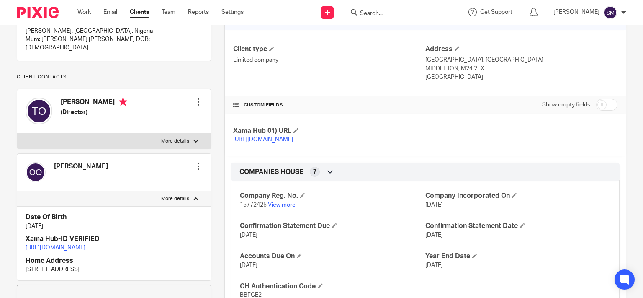
click at [85, 249] on link "[URL][DOMAIN_NAME]" at bounding box center [56, 247] width 60 height 6
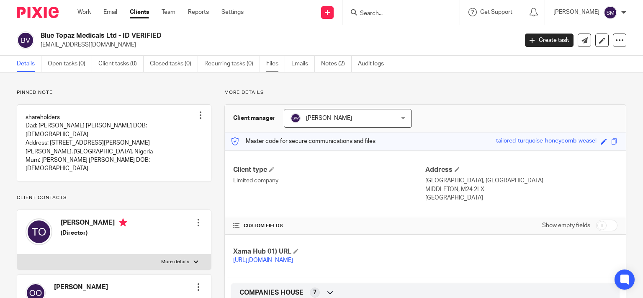
click at [275, 68] on link "Files" at bounding box center [275, 64] width 19 height 16
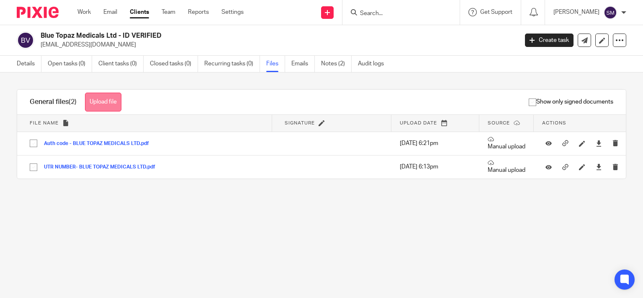
click at [102, 94] on button "Upload file" at bounding box center [103, 101] width 36 height 19
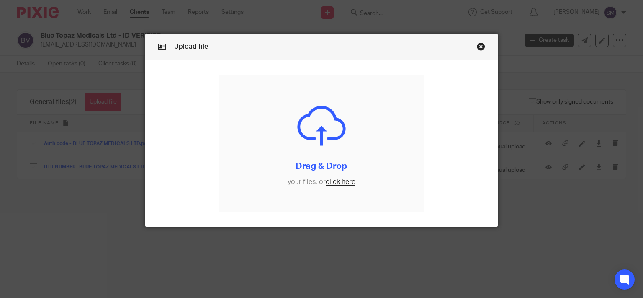
click at [296, 159] on input "file" at bounding box center [321, 143] width 205 height 137
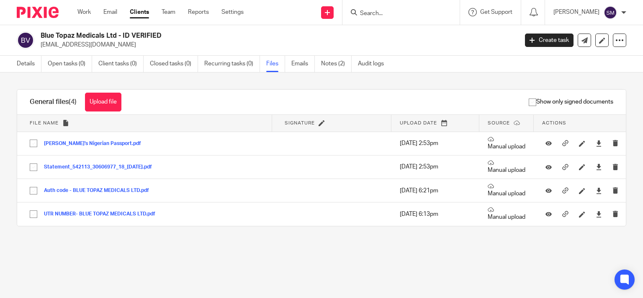
click at [387, 11] on input "Search" at bounding box center [396, 14] width 75 height 8
drag, startPoint x: 400, startPoint y: 9, endPoint x: 261, endPoint y: 0, distance: 138.8
click at [359, 10] on input "SYCAMO" at bounding box center [396, 14] width 75 height 8
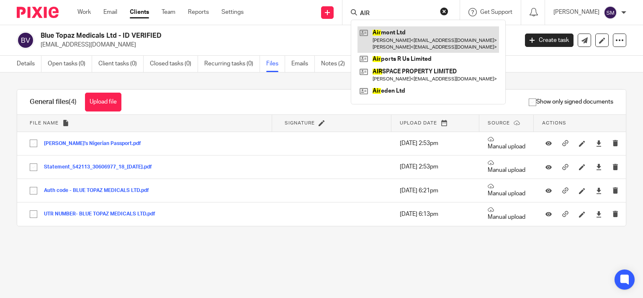
type input "AIR"
click at [414, 39] on link at bounding box center [427, 39] width 141 height 26
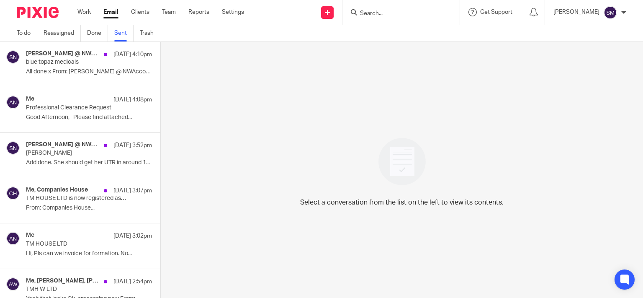
scroll to position [917, 0]
